Goal: Go to known website: Go to known website

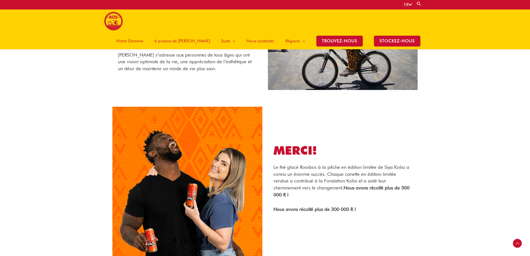
scroll to position [663, 0]
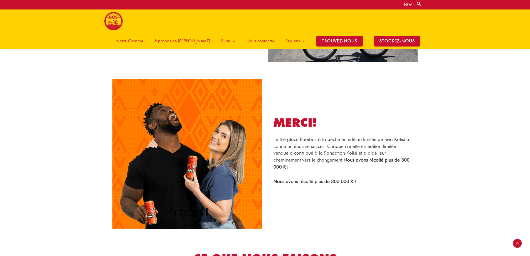
click at [111, 20] on img at bounding box center [113, 21] width 19 height 19
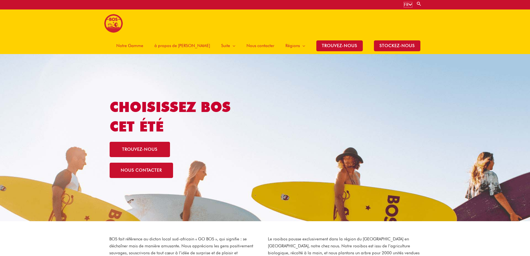
click at [409, 4] on icon at bounding box center [411, 5] width 4 height 4
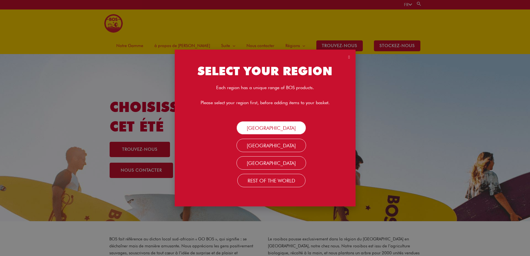
click at [273, 125] on link "SOUTH AFRICA" at bounding box center [272, 127] width 70 height 13
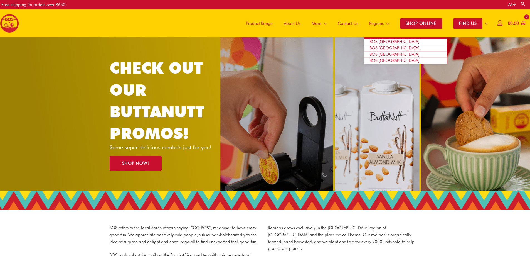
click at [379, 47] on span "BOS [GEOGRAPHIC_DATA]" at bounding box center [395, 47] width 50 height 5
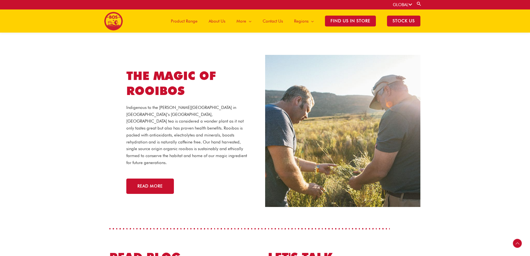
scroll to position [981, 0]
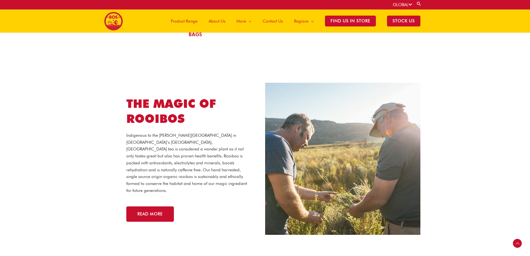
click at [411, 4] on icon at bounding box center [411, 5] width 4 height 4
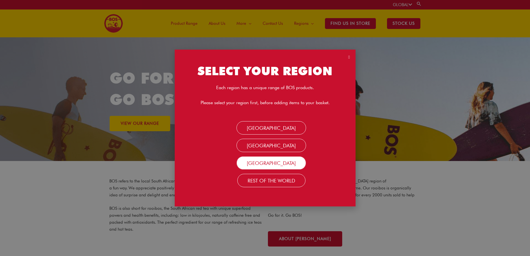
click at [262, 162] on link "[GEOGRAPHIC_DATA]" at bounding box center [272, 162] width 70 height 13
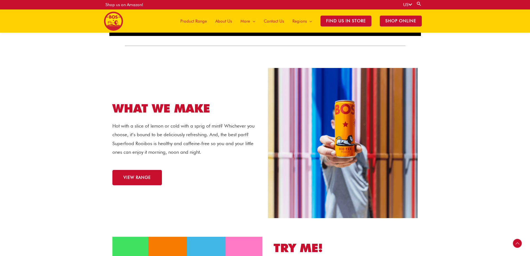
scroll to position [486, 0]
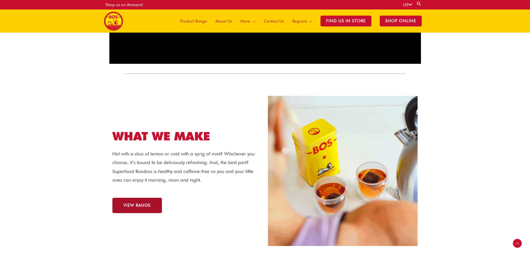
click at [139, 207] on span "VIEW RANGE" at bounding box center [137, 205] width 27 height 4
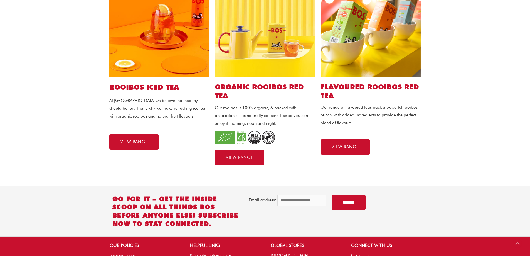
scroll to position [195, 0]
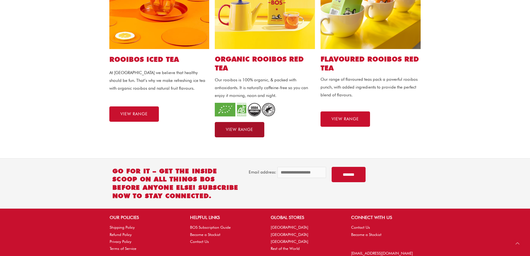
click at [241, 130] on span "VIEW RANGE" at bounding box center [239, 129] width 27 height 4
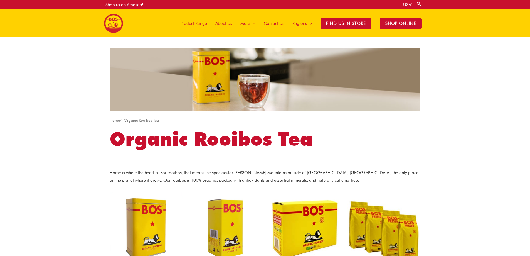
click at [410, 4] on icon at bounding box center [411, 5] width 4 height 4
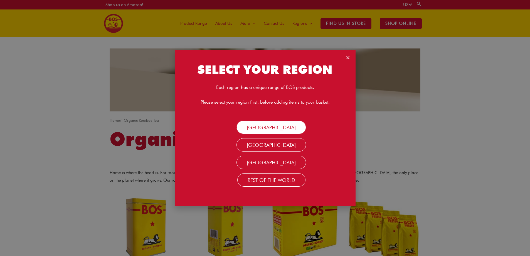
click at [277, 128] on link "[GEOGRAPHIC_DATA]" at bounding box center [272, 127] width 70 height 13
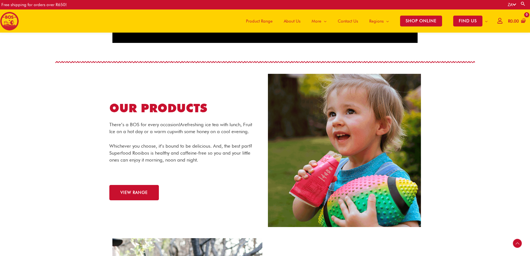
scroll to position [524, 0]
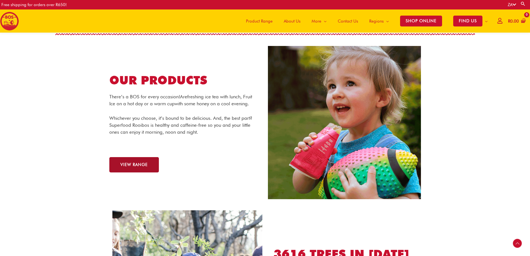
click at [137, 167] on span "VIEW RANGE" at bounding box center [134, 165] width 27 height 4
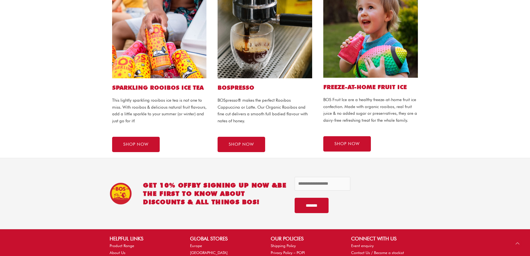
scroll to position [362, 0]
